Goal: Information Seeking & Learning: Learn about a topic

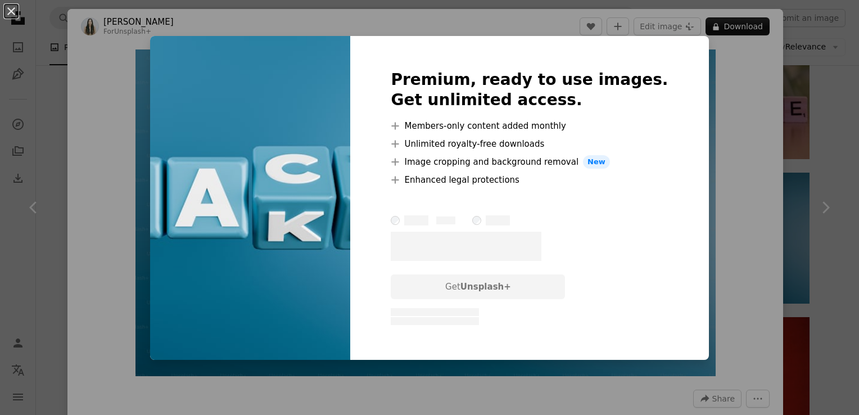
scroll to position [65, 0]
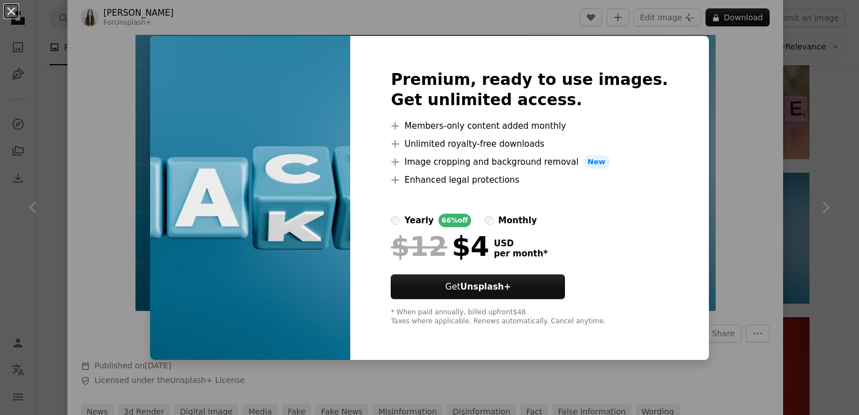
click at [728, 89] on div "An X shape Premium, ready to use images. Get unlimited access. A plus sign Memb…" at bounding box center [429, 207] width 859 height 415
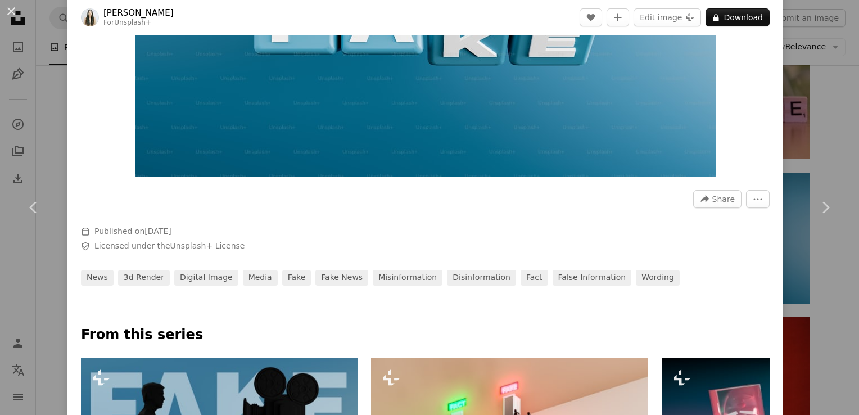
scroll to position [202, 0]
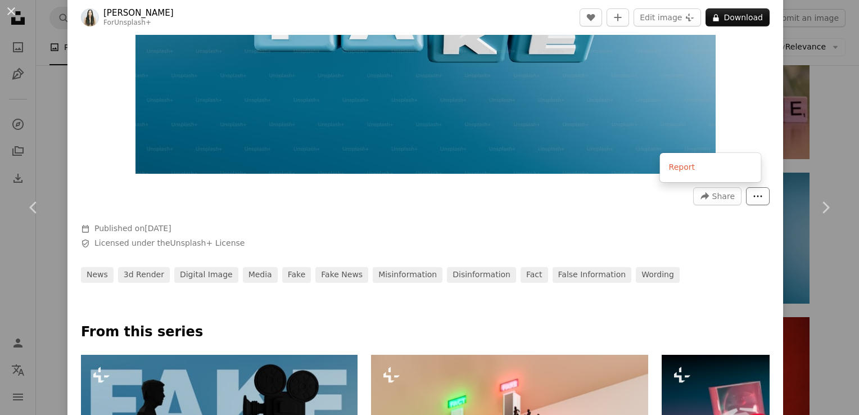
click at [746, 191] on button "More Actions" at bounding box center [758, 196] width 24 height 18
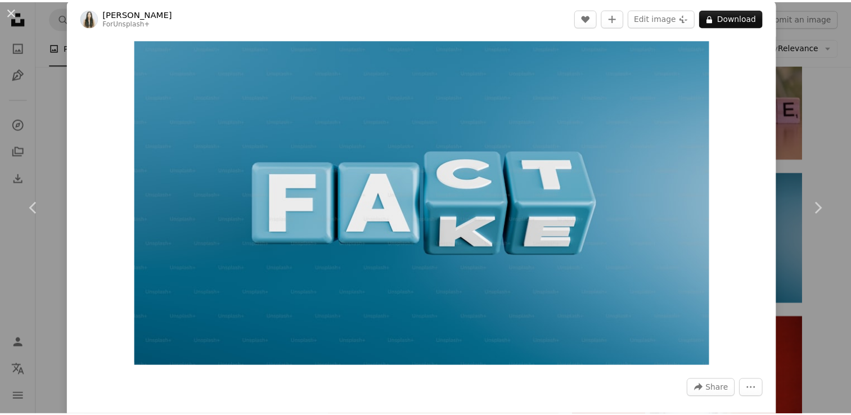
scroll to position [9, 0]
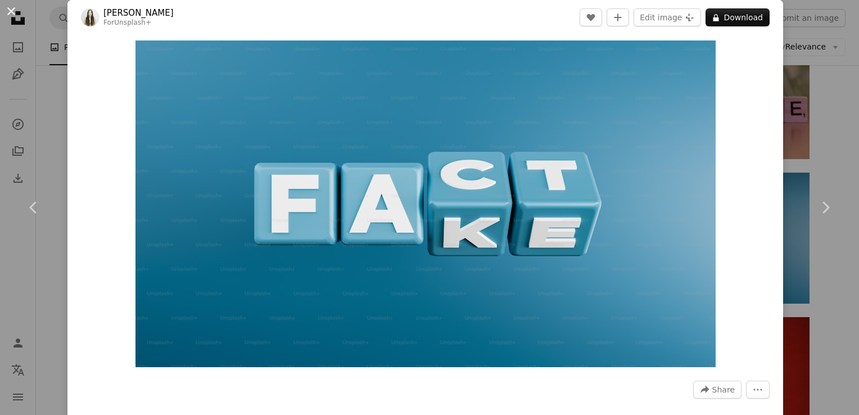
click at [13, 4] on button "An X shape" at bounding box center [10, 10] width 13 height 13
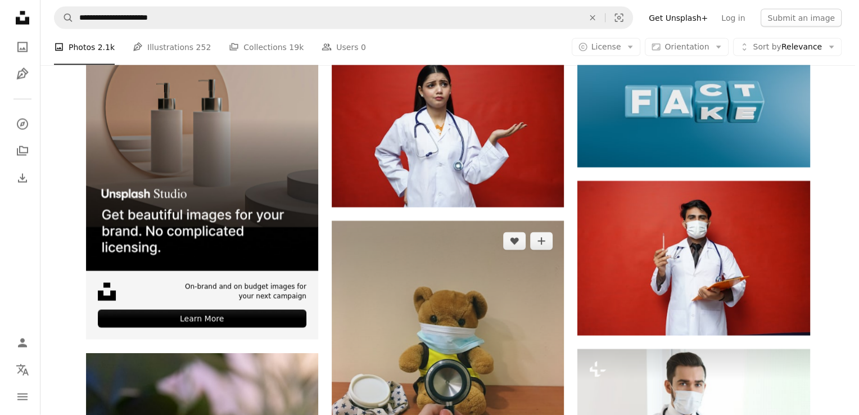
scroll to position [2275, 0]
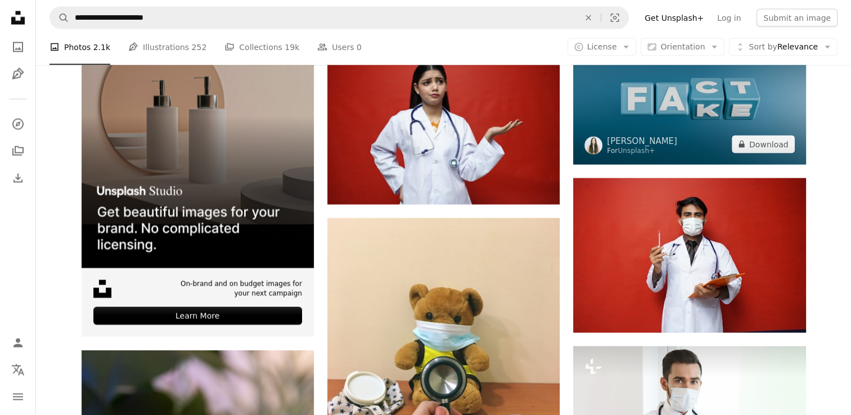
click at [687, 133] on img at bounding box center [689, 99] width 232 height 130
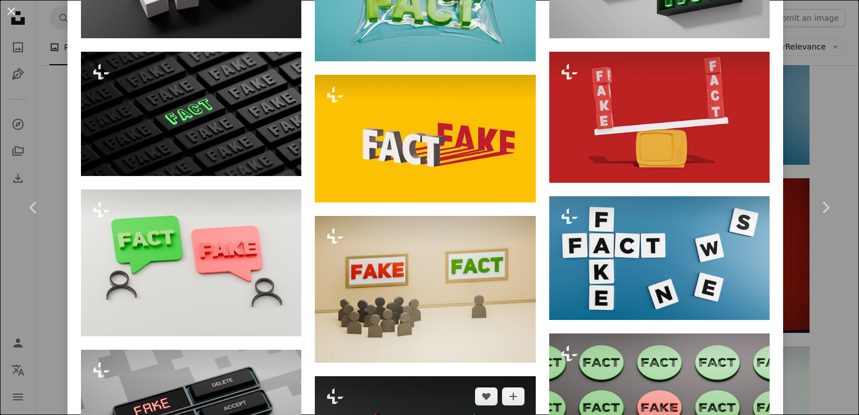
scroll to position [854, 0]
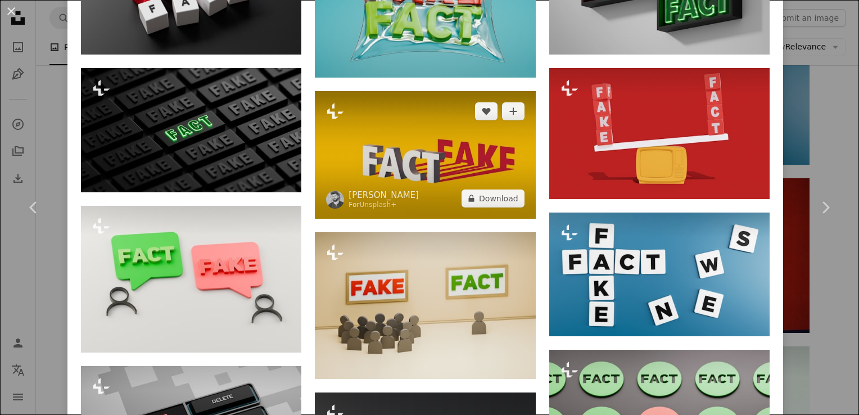
click at [423, 156] on img at bounding box center [425, 155] width 220 height 128
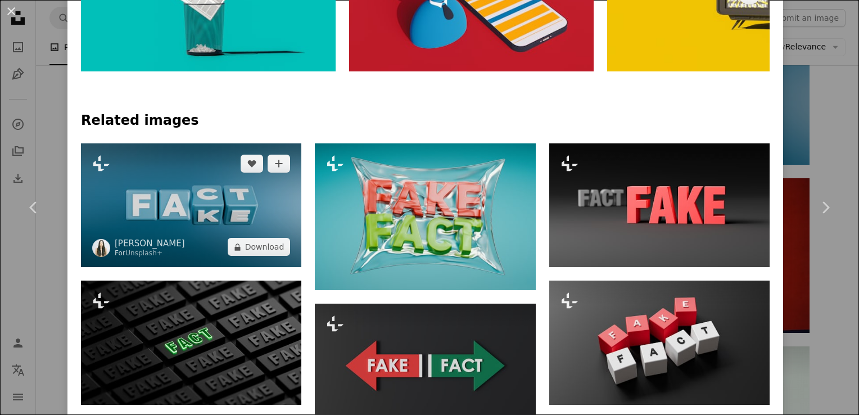
scroll to position [817, 0]
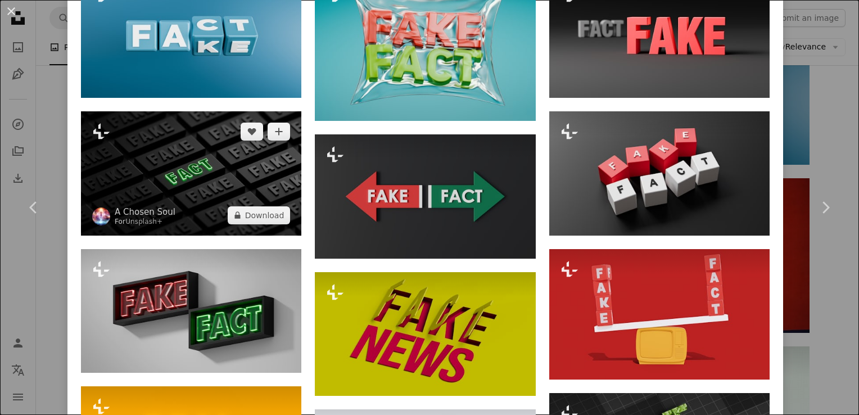
click at [181, 165] on img at bounding box center [191, 173] width 220 height 124
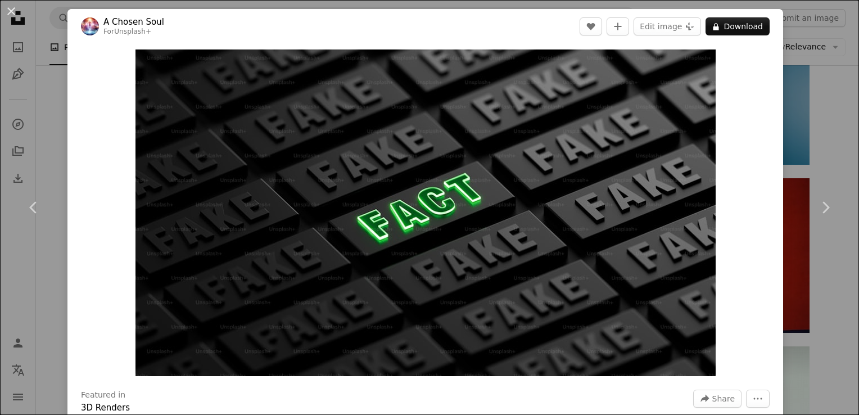
click at [802, 79] on div "An X shape Chevron left Chevron right A Chosen Soul For Unsplash+ A heart A plu…" at bounding box center [429, 207] width 859 height 415
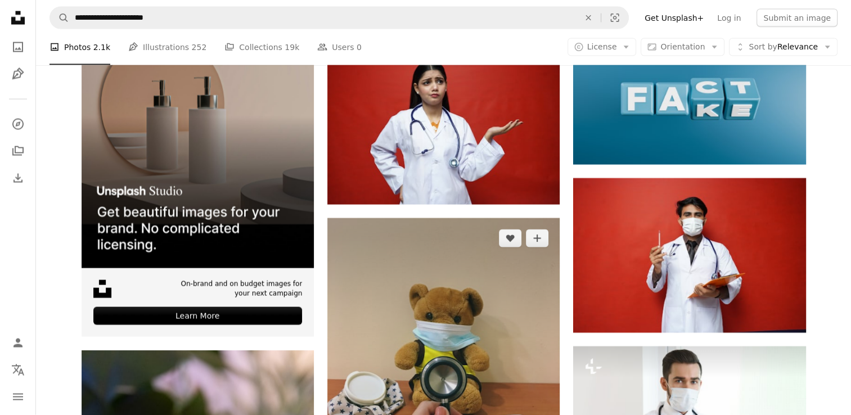
click at [540, 228] on img at bounding box center [443, 373] width 232 height 310
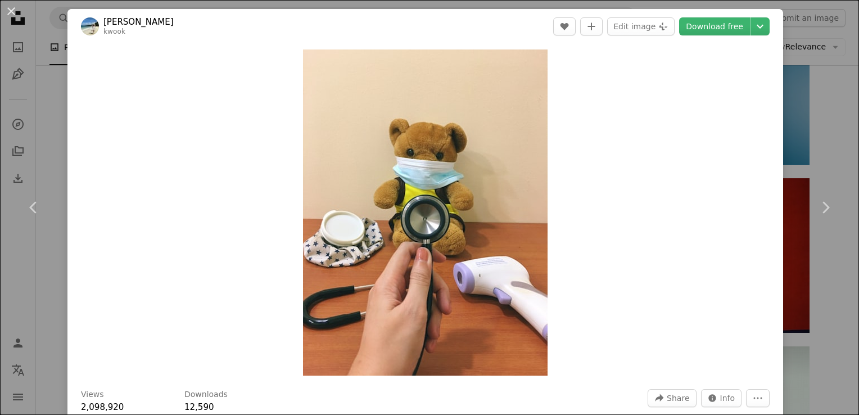
click at [836, 121] on div "An X shape Chevron left Chevron right [PERSON_NAME] kwook A heart A plus sign E…" at bounding box center [429, 207] width 859 height 415
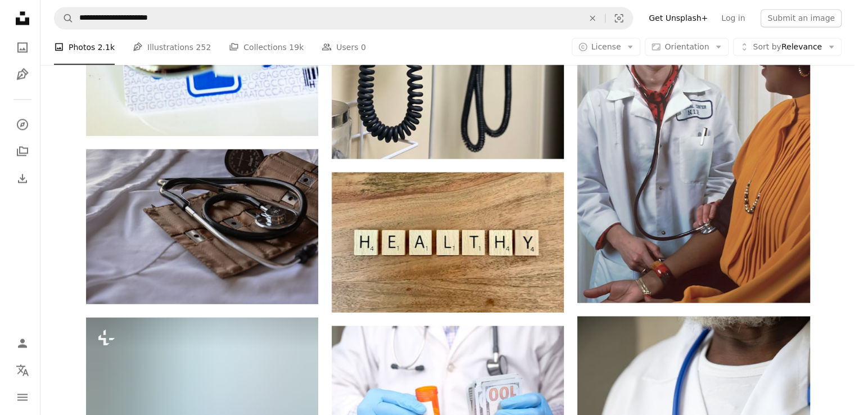
scroll to position [10610, 0]
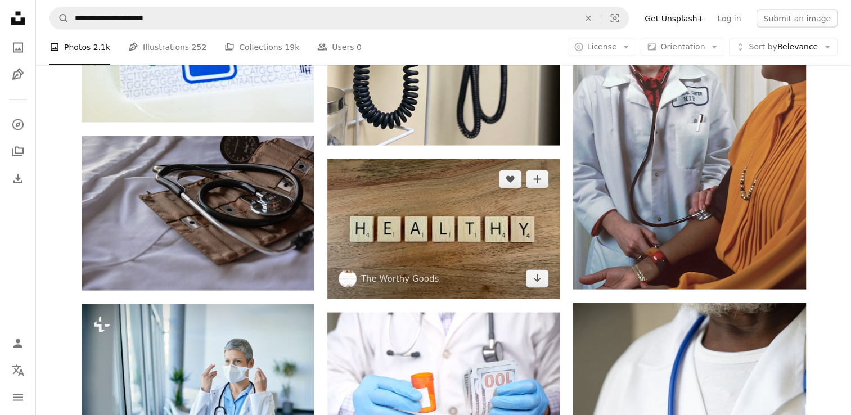
click at [392, 244] on img at bounding box center [443, 229] width 232 height 140
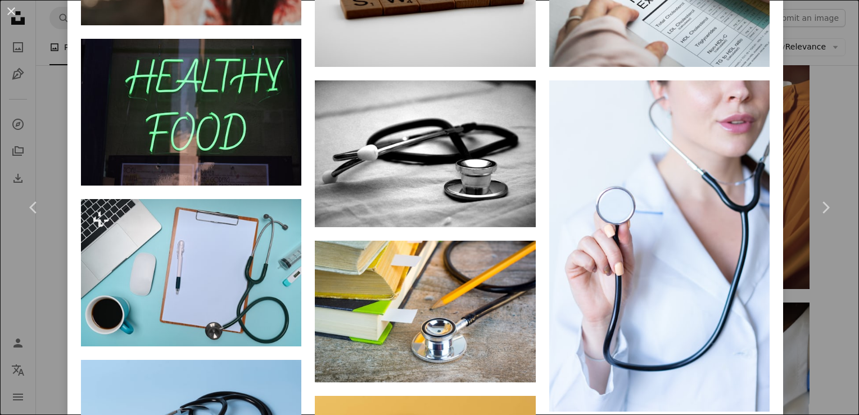
scroll to position [1342, 0]
